Goal: Navigation & Orientation: Understand site structure

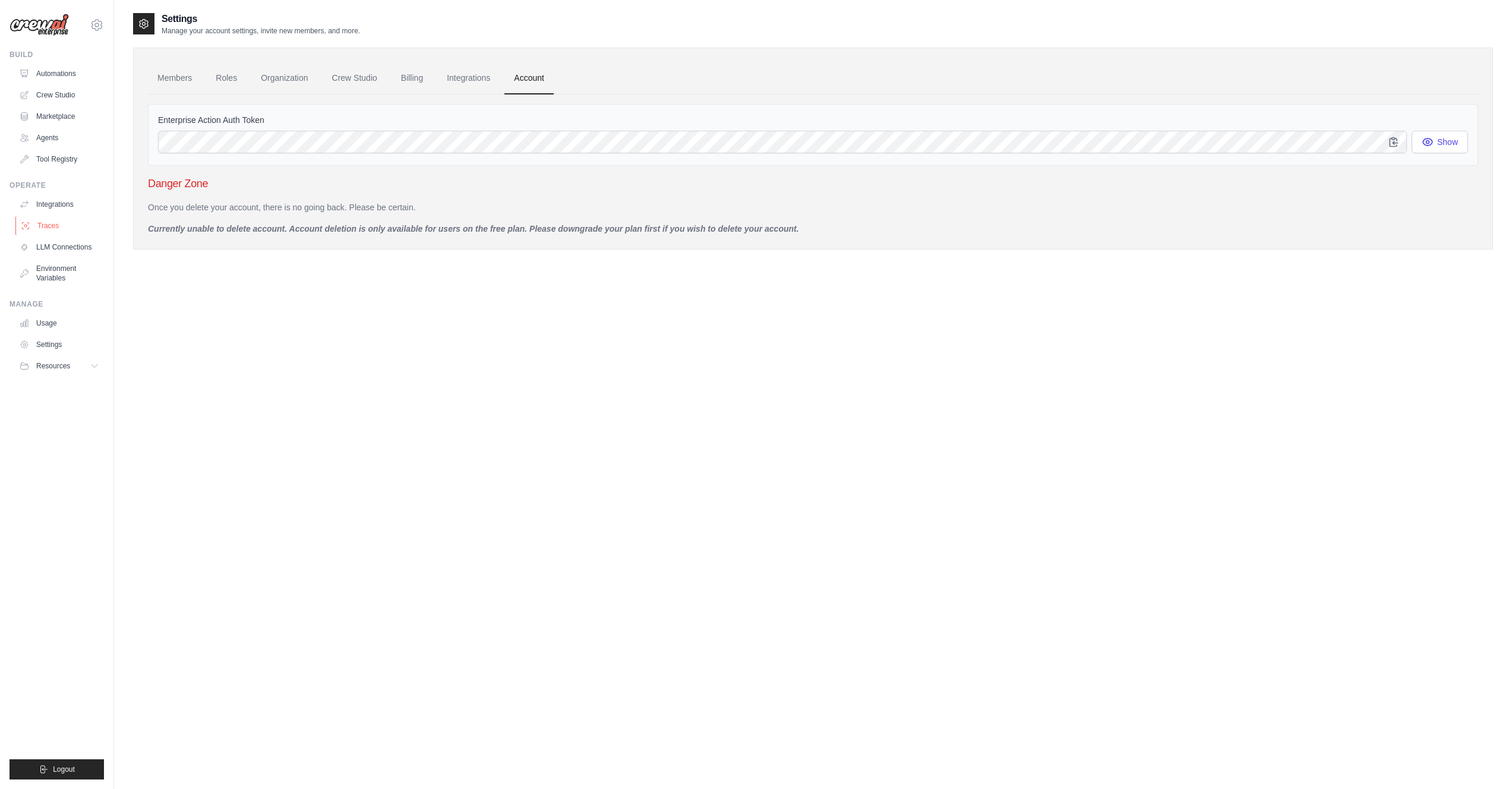
click at [51, 223] on link "Traces" at bounding box center [60, 225] width 90 height 19
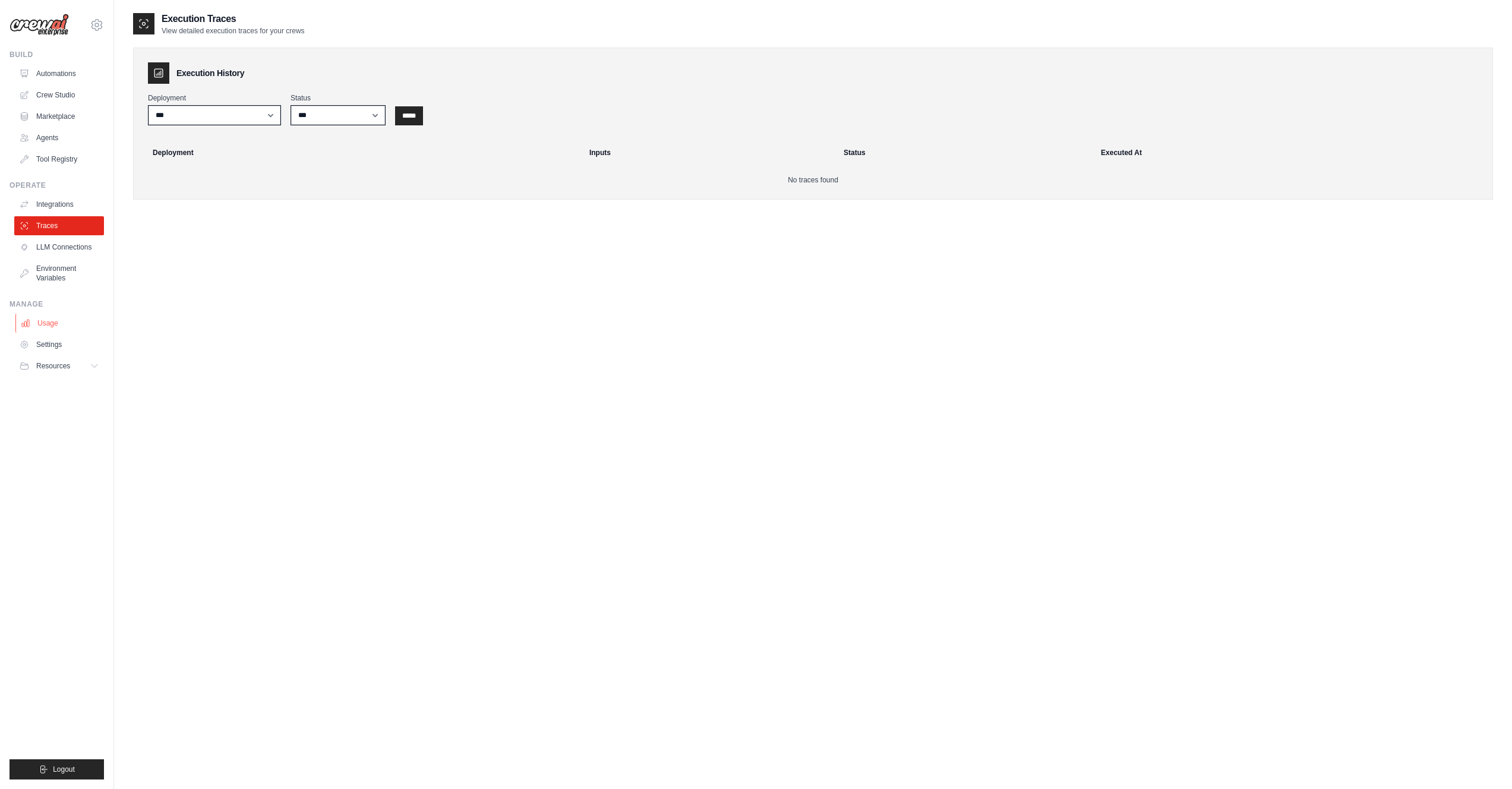
click at [55, 319] on link "Usage" at bounding box center [60, 323] width 90 height 19
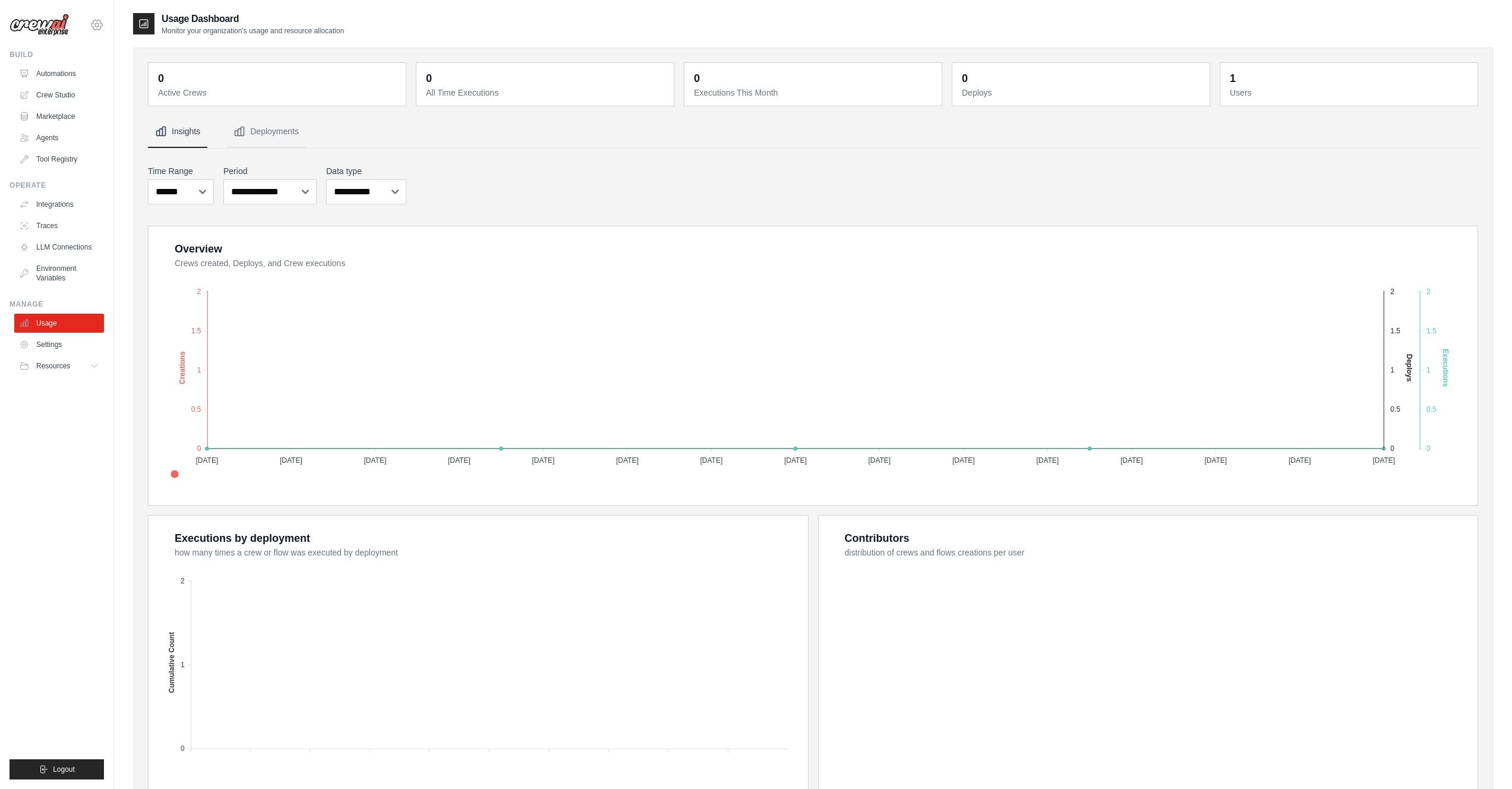
click at [99, 26] on icon at bounding box center [97, 25] width 14 height 14
click at [62, 136] on link "Agents" at bounding box center [60, 137] width 90 height 19
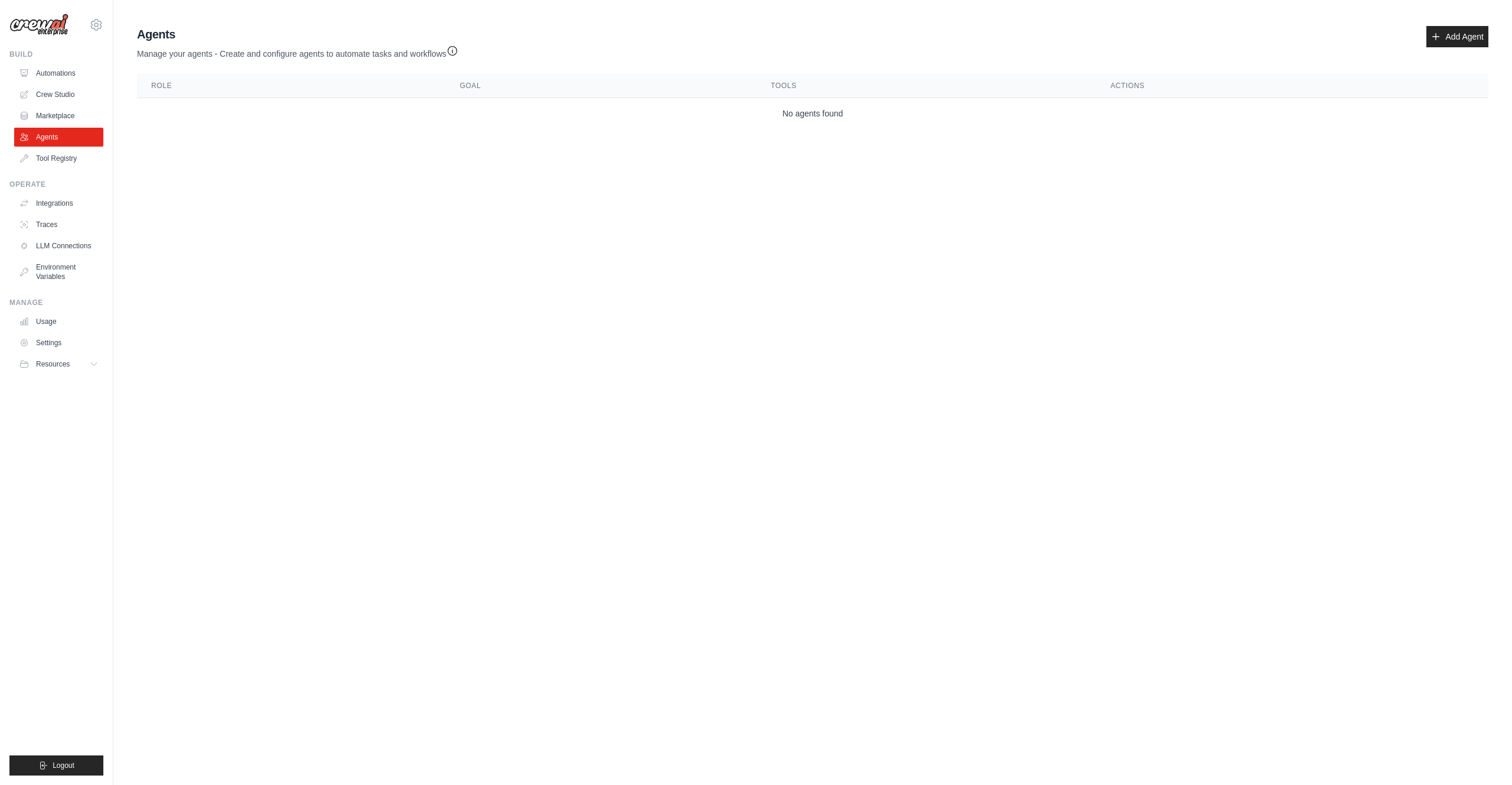
click at [91, 33] on div "[EMAIL_ADDRESS][DOMAIN_NAME] Settings" at bounding box center [57, 19] width 94 height 38
click at [97, 29] on icon at bounding box center [97, 24] width 11 height 10
drag, startPoint x: 220, startPoint y: 314, endPoint x: 178, endPoint y: 347, distance: 53.4
click at [221, 314] on body "[EMAIL_ADDRESS][DOMAIN_NAME] Settings Build Automations Crew Studio" at bounding box center [756, 392] width 1512 height 785
click at [64, 366] on span "Resources" at bounding box center [54, 364] width 34 height 10
